Goal: Register for event/course

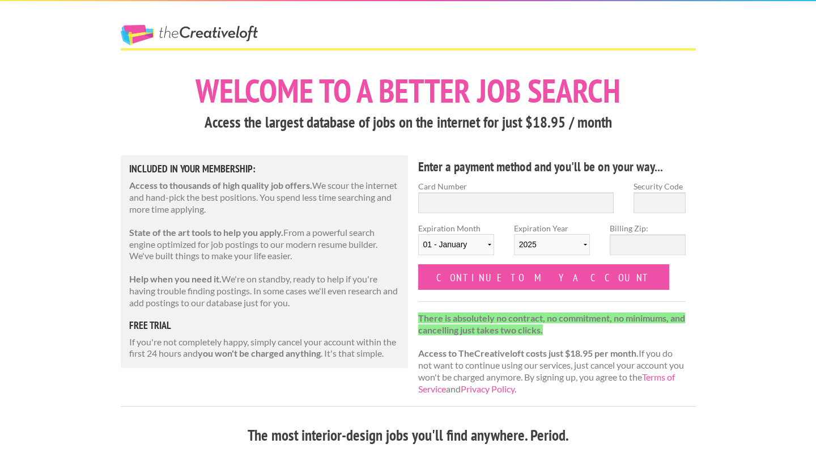
click at [188, 37] on link "The Creative Loft" at bounding box center [189, 35] width 137 height 20
click at [201, 33] on link "The Creative Loft" at bounding box center [189, 35] width 137 height 20
